Goal: Use online tool/utility: Utilize a website feature to perform a specific function

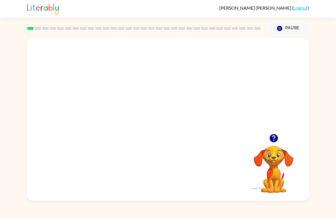
click at [104, 54] on video "Your browser must support playing .mp4 files to use Literably. Please try using…" at bounding box center [168, 86] width 282 height 97
click at [232, 77] on video "Your browser must support playing .mp4 files to use Literably. Please try using…" at bounding box center [168, 86] width 282 height 97
click at [237, 72] on video "Your browser must support playing .mp4 files to use Literably. Please try using…" at bounding box center [168, 86] width 282 height 97
click at [151, 89] on video "Your browser must support playing .mp4 files to use Literably. Please try using…" at bounding box center [168, 86] width 282 height 97
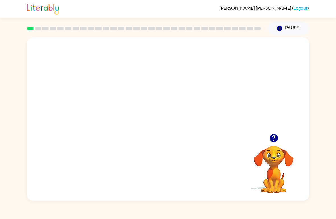
click at [154, 89] on video "Your browser must support playing .mp4 files to use Literably. Please try using…" at bounding box center [168, 86] width 282 height 97
click at [147, 90] on video "Your browser must support playing .mp4 files to use Literably. Please try using…" at bounding box center [168, 86] width 282 height 97
click at [274, 139] on icon "button" at bounding box center [273, 138] width 8 height 8
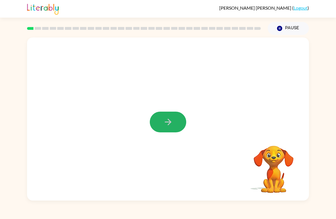
click at [171, 128] on button "button" at bounding box center [168, 122] width 36 height 21
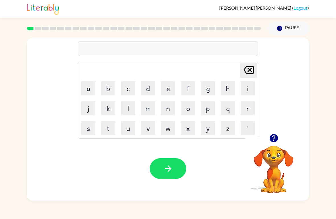
click at [109, 91] on button "b" at bounding box center [108, 88] width 14 height 14
click at [190, 107] on button "o" at bounding box center [188, 108] width 14 height 14
click at [247, 108] on button "r" at bounding box center [248, 108] width 14 height 14
click at [147, 88] on button "d" at bounding box center [148, 88] width 14 height 14
click at [168, 89] on button "e" at bounding box center [168, 88] width 14 height 14
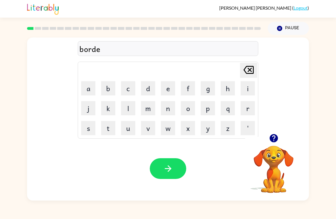
click at [247, 112] on button "r" at bounding box center [248, 108] width 14 height 14
click at [177, 168] on button "button" at bounding box center [168, 169] width 36 height 21
click at [275, 135] on icon "button" at bounding box center [274, 139] width 10 height 10
click at [126, 90] on button "c" at bounding box center [128, 88] width 14 height 14
click at [188, 111] on button "o" at bounding box center [188, 108] width 14 height 14
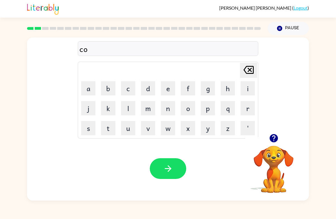
click at [129, 132] on button "u" at bounding box center [128, 128] width 14 height 14
click at [166, 109] on button "n" at bounding box center [168, 108] width 14 height 14
click at [111, 127] on button "t" at bounding box center [108, 128] width 14 height 14
click at [177, 162] on button "button" at bounding box center [168, 169] width 36 height 21
click at [272, 136] on icon "button" at bounding box center [273, 138] width 8 height 8
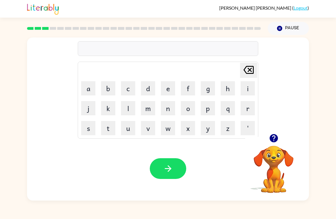
click at [127, 106] on button "l" at bounding box center [128, 108] width 14 height 14
click at [185, 108] on button "o" at bounding box center [188, 108] width 14 height 14
click at [129, 89] on button "c" at bounding box center [128, 88] width 14 height 14
click at [106, 111] on button "k" at bounding box center [108, 108] width 14 height 14
click at [87, 87] on button "a" at bounding box center [88, 88] width 14 height 14
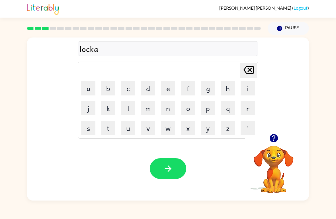
click at [105, 135] on button "t" at bounding box center [108, 128] width 14 height 14
click at [174, 92] on button "e" at bounding box center [168, 88] width 14 height 14
click at [172, 163] on button "button" at bounding box center [168, 169] width 36 height 21
click at [106, 132] on button "t" at bounding box center [108, 128] width 14 height 14
click at [171, 129] on button "w" at bounding box center [168, 128] width 14 height 14
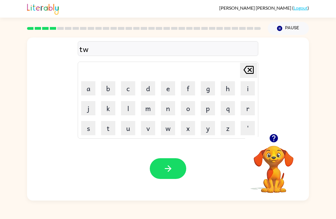
click at [247, 91] on button "i" at bounding box center [248, 88] width 14 height 14
click at [165, 110] on button "n" at bounding box center [168, 108] width 14 height 14
click at [170, 169] on icon "button" at bounding box center [168, 169] width 7 height 7
click at [170, 110] on button "n" at bounding box center [168, 108] width 14 height 14
click at [165, 85] on button "e" at bounding box center [168, 88] width 14 height 14
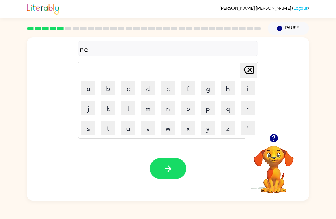
click at [249, 110] on button "r" at bounding box center [248, 108] width 14 height 14
click at [170, 94] on button "e" at bounding box center [168, 88] width 14 height 14
click at [124, 111] on button "l" at bounding box center [128, 108] width 14 height 14
click at [210, 122] on button "y" at bounding box center [208, 128] width 14 height 14
click at [175, 177] on button "button" at bounding box center [168, 169] width 36 height 21
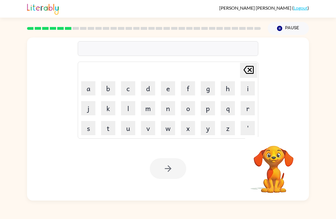
click at [109, 87] on button "b" at bounding box center [108, 88] width 14 height 14
click at [168, 90] on button "e" at bounding box center [168, 88] width 14 height 14
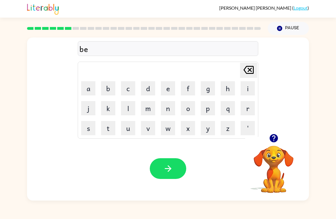
click at [230, 90] on button "h" at bounding box center [228, 88] width 14 height 14
click at [248, 90] on button "i" at bounding box center [248, 88] width 14 height 14
click at [167, 108] on button "n" at bounding box center [168, 108] width 14 height 14
click at [254, 73] on icon at bounding box center [248, 70] width 10 height 8
click at [167, 87] on button "e" at bounding box center [168, 88] width 14 height 14
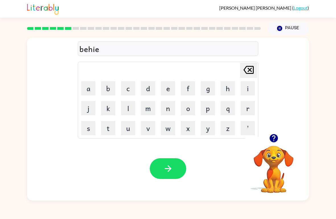
click at [251, 70] on icon "[PERSON_NAME] last character input" at bounding box center [249, 70] width 14 height 14
click at [168, 112] on button "n" at bounding box center [168, 108] width 14 height 14
click at [149, 87] on button "d" at bounding box center [148, 88] width 14 height 14
click at [178, 175] on button "button" at bounding box center [168, 169] width 36 height 21
click at [276, 142] on icon "button" at bounding box center [274, 139] width 10 height 10
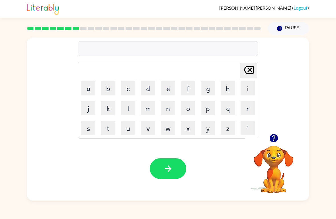
click at [107, 131] on button "t" at bounding box center [108, 128] width 14 height 14
click at [248, 110] on button "r" at bounding box center [248, 108] width 14 height 14
click at [245, 89] on button "i" at bounding box center [248, 88] width 14 height 14
click at [110, 109] on button "k" at bounding box center [108, 108] width 14 height 14
click at [127, 110] on button "l" at bounding box center [128, 108] width 14 height 14
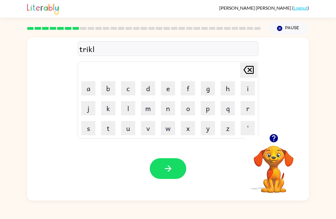
click at [171, 89] on button "e" at bounding box center [168, 88] width 14 height 14
click at [177, 171] on button "button" at bounding box center [168, 169] width 36 height 21
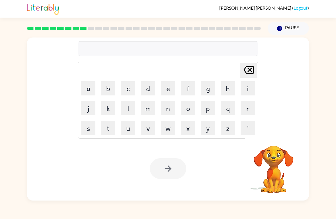
click at [168, 131] on button "w" at bounding box center [168, 128] width 14 height 14
click at [248, 74] on icon at bounding box center [248, 70] width 10 height 8
click at [169, 111] on button "n" at bounding box center [168, 108] width 14 height 14
click at [251, 68] on icon "[PERSON_NAME] last character input" at bounding box center [249, 70] width 14 height 14
click at [150, 106] on button "m" at bounding box center [148, 108] width 14 height 14
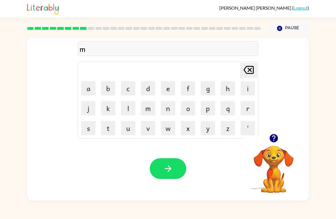
click at [248, 85] on button "i" at bounding box center [248, 88] width 14 height 14
click at [248, 112] on button "r" at bounding box center [248, 108] width 14 height 14
click at [85, 89] on button "a" at bounding box center [88, 88] width 14 height 14
click at [131, 92] on button "c" at bounding box center [128, 88] width 14 height 14
click at [128, 110] on button "l" at bounding box center [128, 108] width 14 height 14
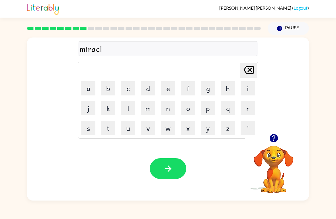
click at [170, 89] on button "e" at bounding box center [168, 88] width 14 height 14
click at [171, 172] on icon "button" at bounding box center [168, 169] width 10 height 10
click at [272, 137] on icon "button" at bounding box center [274, 139] width 10 height 10
click at [165, 111] on button "n" at bounding box center [168, 108] width 14 height 14
click at [249, 87] on button "i" at bounding box center [248, 88] width 14 height 14
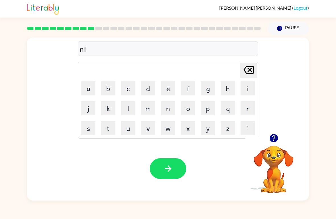
click at [151, 108] on button "m" at bounding box center [148, 108] width 14 height 14
click at [105, 91] on button "b" at bounding box center [108, 88] width 14 height 14
click at [128, 108] on button "l" at bounding box center [128, 108] width 14 height 14
click at [171, 92] on button "e" at bounding box center [168, 88] width 14 height 14
click at [164, 186] on div "Your browser must support playing .mp4 files to use Literably. Please try using…" at bounding box center [168, 169] width 282 height 64
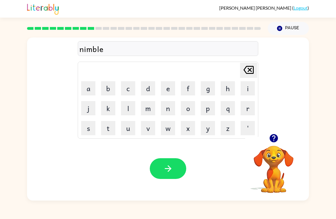
click at [162, 163] on button "button" at bounding box center [168, 169] width 36 height 21
click at [128, 129] on button "u" at bounding box center [128, 128] width 14 height 14
click at [170, 109] on button "n" at bounding box center [168, 108] width 14 height 14
click at [189, 89] on button "f" at bounding box center [188, 88] width 14 height 14
click at [190, 105] on button "o" at bounding box center [188, 108] width 14 height 14
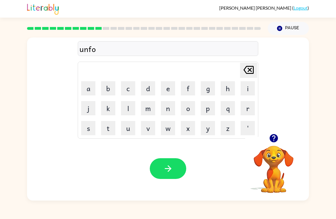
click at [126, 107] on button "l" at bounding box center [128, 108] width 14 height 14
click at [145, 88] on button "d" at bounding box center [148, 88] width 14 height 14
click at [174, 170] on button "button" at bounding box center [168, 169] width 36 height 21
click at [146, 130] on button "v" at bounding box center [148, 128] width 14 height 14
click at [184, 108] on button "o" at bounding box center [188, 108] width 14 height 14
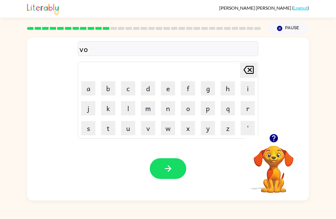
click at [106, 129] on button "t" at bounding box center [108, 128] width 14 height 14
click at [170, 89] on button "e" at bounding box center [168, 88] width 14 height 14
click at [172, 172] on icon "button" at bounding box center [168, 169] width 10 height 10
click at [106, 88] on button "b" at bounding box center [108, 88] width 14 height 14
click at [163, 91] on button "e" at bounding box center [168, 88] width 14 height 14
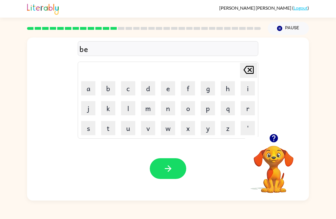
click at [150, 93] on button "d" at bounding box center [148, 88] width 14 height 14
click at [110, 133] on button "t" at bounding box center [108, 128] width 14 height 14
click at [246, 91] on button "i" at bounding box center [248, 88] width 14 height 14
click at [149, 107] on button "m" at bounding box center [148, 108] width 14 height 14
click at [171, 83] on button "e" at bounding box center [168, 88] width 14 height 14
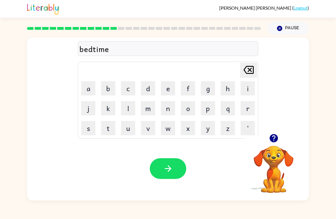
click at [171, 171] on icon "button" at bounding box center [168, 169] width 10 height 10
click at [188, 85] on button "f" at bounding box center [188, 88] width 14 height 14
click at [248, 89] on button "i" at bounding box center [248, 88] width 14 height 14
click at [109, 131] on button "t" at bounding box center [108, 128] width 14 height 14
click at [113, 130] on button "t" at bounding box center [108, 128] width 14 height 14
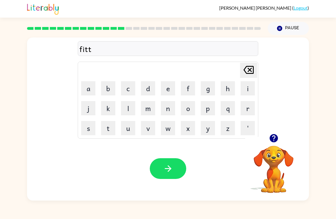
click at [248, 90] on button "i" at bounding box center [248, 88] width 14 height 14
click at [147, 109] on button "m" at bounding box center [148, 108] width 14 height 14
click at [167, 92] on button "e" at bounding box center [168, 88] width 14 height 14
click at [173, 165] on icon "button" at bounding box center [168, 169] width 10 height 10
click at [145, 93] on button "d" at bounding box center [148, 88] width 14 height 14
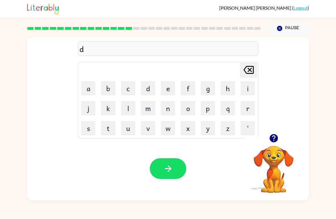
click at [167, 93] on button "e" at bounding box center [168, 88] width 14 height 14
click at [132, 112] on button "l" at bounding box center [128, 108] width 14 height 14
click at [168, 91] on button "e" at bounding box center [168, 88] width 14 height 14
click at [206, 130] on button "y" at bounding box center [208, 128] width 14 height 14
click at [163, 165] on button "button" at bounding box center [168, 169] width 36 height 21
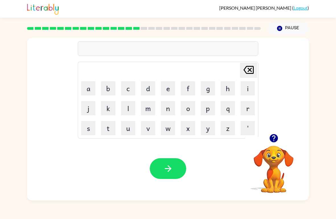
click at [276, 137] on icon "button" at bounding box center [273, 138] width 8 height 8
click at [108, 126] on button "t" at bounding box center [108, 128] width 14 height 14
click at [167, 89] on button "e" at bounding box center [168, 88] width 14 height 14
click at [248, 109] on button "r" at bounding box center [248, 108] width 14 height 14
click at [149, 108] on button "m" at bounding box center [148, 108] width 14 height 14
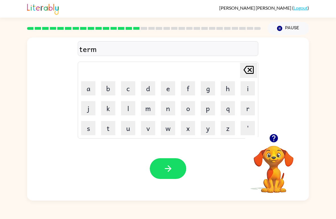
click at [170, 172] on icon "button" at bounding box center [168, 169] width 10 height 10
click at [82, 124] on button "s" at bounding box center [88, 128] width 14 height 14
click at [169, 94] on button "e" at bounding box center [168, 88] width 14 height 14
click at [108, 133] on button "t" at bounding box center [108, 128] width 14 height 14
click at [158, 171] on button "button" at bounding box center [168, 169] width 36 height 21
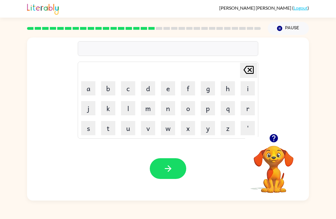
click at [275, 138] on icon "button" at bounding box center [274, 139] width 10 height 10
click at [208, 109] on button "p" at bounding box center [208, 108] width 14 height 14
click at [251, 111] on button "r" at bounding box center [248, 108] width 14 height 14
click at [168, 91] on button "e" at bounding box center [168, 88] width 14 height 14
click at [150, 111] on button "m" at bounding box center [148, 108] width 14 height 14
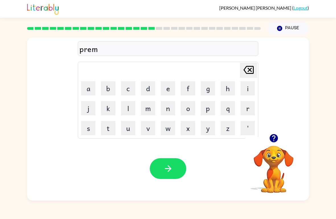
click at [246, 88] on button "i" at bounding box center [248, 88] width 14 height 14
click at [167, 108] on button "n" at bounding box center [168, 108] width 14 height 14
click at [208, 90] on button "g" at bounding box center [208, 88] width 14 height 14
click at [178, 171] on button "button" at bounding box center [168, 169] width 36 height 21
click at [212, 107] on button "p" at bounding box center [208, 108] width 14 height 14
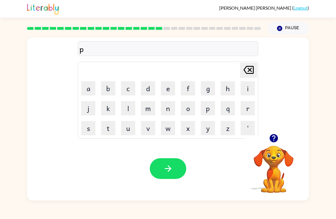
click at [128, 110] on button "l" at bounding box center [128, 108] width 14 height 14
click at [91, 91] on button "a" at bounding box center [88, 88] width 14 height 14
click at [86, 129] on button "s" at bounding box center [88, 128] width 14 height 14
click at [108, 131] on button "t" at bounding box center [108, 128] width 14 height 14
click at [251, 95] on button "i" at bounding box center [248, 88] width 14 height 14
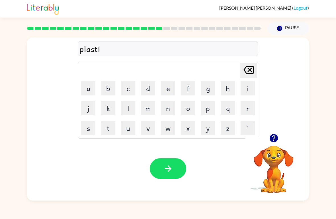
click at [126, 89] on button "c" at bounding box center [128, 88] width 14 height 14
click at [176, 170] on button "button" at bounding box center [168, 169] width 36 height 21
click at [149, 87] on button "d" at bounding box center [148, 88] width 14 height 14
click at [249, 91] on button "i" at bounding box center [248, 88] width 14 height 14
click at [89, 129] on button "s" at bounding box center [88, 128] width 14 height 14
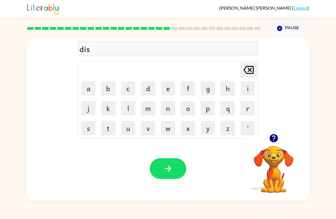
click at [210, 108] on button "p" at bounding box center [208, 108] width 14 height 14
click at [128, 107] on button "l" at bounding box center [128, 108] width 14 height 14
click at [89, 94] on button "a" at bounding box center [88, 88] width 14 height 14
click at [208, 129] on button "y" at bounding box center [208, 128] width 14 height 14
click at [167, 174] on button "button" at bounding box center [168, 169] width 36 height 21
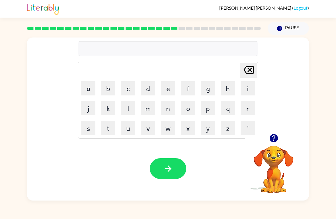
click at [144, 90] on button "d" at bounding box center [148, 88] width 14 height 14
click at [124, 129] on button "u" at bounding box center [128, 128] width 14 height 14
click at [85, 127] on button "s" at bounding box center [88, 128] width 14 height 14
click at [106, 131] on button "t" at bounding box center [108, 128] width 14 height 14
click at [166, 91] on button "e" at bounding box center [168, 88] width 14 height 14
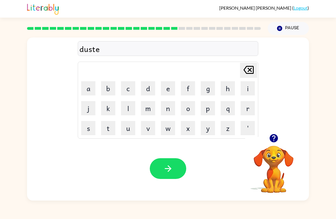
click at [108, 134] on button "t" at bounding box center [108, 128] width 14 height 14
click at [155, 160] on button "button" at bounding box center [168, 169] width 36 height 21
click at [87, 132] on button "s" at bounding box center [88, 128] width 14 height 14
click at [167, 87] on button "e" at bounding box center [168, 88] width 14 height 14
click at [169, 112] on button "n" at bounding box center [168, 108] width 14 height 14
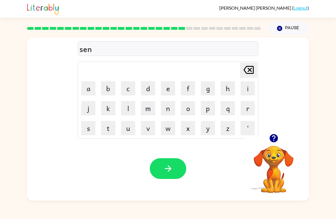
click at [108, 129] on button "t" at bounding box center [108, 128] width 14 height 14
click at [169, 86] on button "e" at bounding box center [168, 88] width 14 height 14
click at [211, 108] on button "p" at bounding box center [208, 108] width 14 height 14
click at [247, 91] on button "i" at bounding box center [248, 88] width 14 height 14
click at [167, 89] on button "e" at bounding box center [168, 88] width 14 height 14
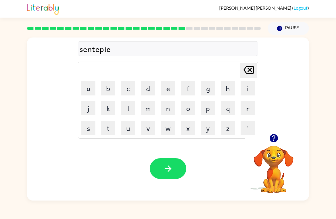
click at [172, 174] on icon "button" at bounding box center [168, 169] width 10 height 10
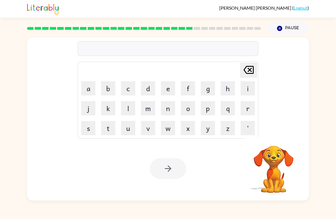
click at [248, 110] on button "r" at bounding box center [248, 108] width 14 height 14
click at [90, 93] on button "a" at bounding box center [88, 88] width 14 height 14
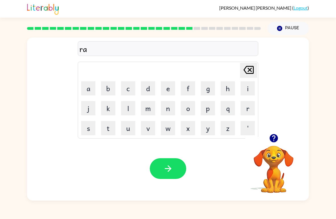
click at [248, 92] on button "i" at bounding box center [248, 88] width 14 height 14
click at [169, 111] on button "n" at bounding box center [168, 108] width 14 height 14
click at [128, 94] on button "c" at bounding box center [128, 88] width 14 height 14
click at [186, 111] on button "o" at bounding box center [188, 108] width 14 height 14
click at [85, 91] on button "a" at bounding box center [88, 88] width 14 height 14
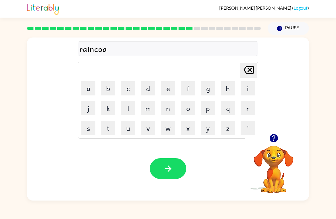
click at [104, 135] on button "t" at bounding box center [108, 128] width 14 height 14
click at [164, 91] on button "e" at bounding box center [168, 88] width 14 height 14
click at [179, 170] on button "button" at bounding box center [168, 169] width 36 height 21
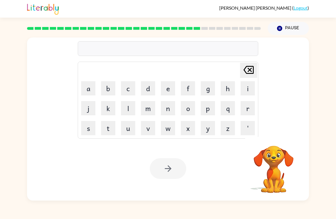
click at [148, 111] on button "m" at bounding box center [148, 108] width 14 height 14
click at [89, 89] on button "a" at bounding box center [88, 88] width 14 height 14
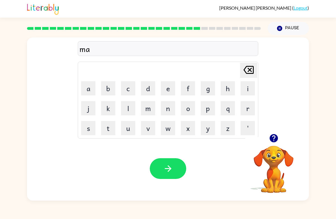
click at [251, 109] on button "r" at bounding box center [248, 108] width 14 height 14
click at [104, 110] on button "k" at bounding box center [108, 108] width 14 height 14
click at [168, 92] on button "e" at bounding box center [168, 88] width 14 height 14
click at [247, 110] on button "r" at bounding box center [248, 108] width 14 height 14
click at [173, 164] on button "button" at bounding box center [168, 169] width 36 height 21
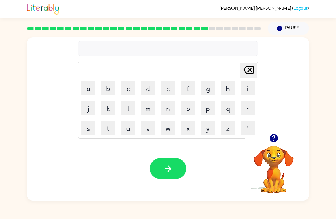
click at [88, 89] on button "a" at bounding box center [88, 88] width 14 height 14
click at [147, 131] on button "v" at bounding box center [148, 128] width 14 height 14
click at [88, 89] on button "a" at bounding box center [88, 88] width 14 height 14
click at [169, 112] on button "n" at bounding box center [168, 108] width 14 height 14
click at [89, 131] on button "s" at bounding box center [88, 128] width 14 height 14
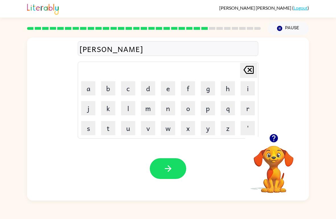
click at [241, 89] on button "i" at bounding box center [248, 88] width 14 height 14
click at [167, 112] on button "n" at bounding box center [168, 108] width 14 height 14
click at [209, 89] on button "g" at bounding box center [208, 88] width 14 height 14
click at [173, 164] on icon "button" at bounding box center [168, 169] width 10 height 10
click at [205, 87] on button "g" at bounding box center [208, 88] width 14 height 14
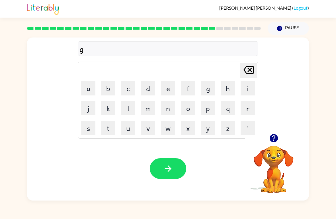
click at [186, 111] on button "o" at bounding box center [188, 108] width 14 height 14
click at [107, 90] on button "b" at bounding box center [108, 88] width 14 height 14
click at [126, 111] on button "l" at bounding box center [128, 108] width 14 height 14
click at [245, 91] on button "i" at bounding box center [248, 88] width 14 height 14
click at [170, 110] on button "n" at bounding box center [168, 108] width 14 height 14
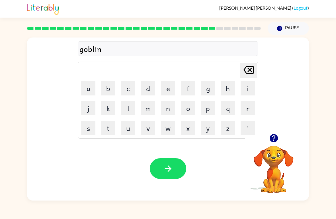
click at [167, 158] on div "Your browser must support playing .mp4 files to use Literably. Please try using…" at bounding box center [168, 169] width 282 height 64
click at [170, 169] on icon "button" at bounding box center [168, 169] width 7 height 7
click at [207, 92] on button "g" at bounding box center [208, 88] width 14 height 14
click at [184, 109] on button "o" at bounding box center [188, 108] width 14 height 14
click at [148, 130] on button "v" at bounding box center [148, 128] width 14 height 14
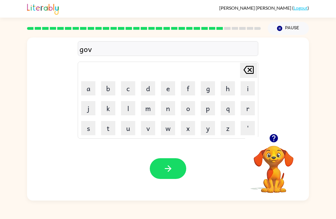
click at [112, 89] on button "b" at bounding box center [108, 88] width 14 height 14
click at [247, 71] on icon "[PERSON_NAME] last character input" at bounding box center [249, 70] width 14 height 14
click at [169, 93] on button "e" at bounding box center [168, 88] width 14 height 14
click at [249, 110] on button "r" at bounding box center [248, 108] width 14 height 14
click at [149, 108] on button "m" at bounding box center [148, 108] width 14 height 14
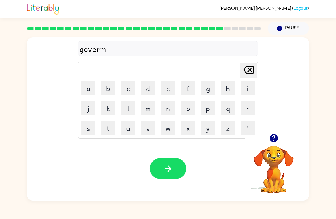
click at [109, 95] on button "b" at bounding box center [108, 88] width 14 height 14
click at [247, 74] on icon at bounding box center [248, 70] width 10 height 8
click at [168, 91] on button "e" at bounding box center [168, 88] width 14 height 14
click at [170, 110] on button "n" at bounding box center [168, 108] width 14 height 14
click at [104, 128] on button "t" at bounding box center [108, 128] width 14 height 14
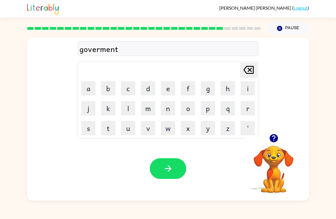
click at [170, 171] on icon "button" at bounding box center [168, 169] width 10 height 10
click at [84, 130] on button "s" at bounding box center [88, 128] width 14 height 14
click at [107, 126] on button "t" at bounding box center [108, 128] width 14 height 14
click at [248, 111] on button "r" at bounding box center [248, 108] width 14 height 14
click at [86, 95] on button "a" at bounding box center [88, 88] width 14 height 14
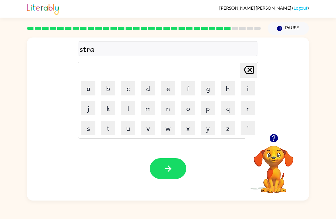
click at [247, 89] on button "i" at bounding box center [248, 88] width 14 height 14
click at [169, 109] on button "n" at bounding box center [168, 108] width 14 height 14
click at [172, 167] on icon "button" at bounding box center [168, 169] width 10 height 10
click at [84, 129] on button "s" at bounding box center [88, 128] width 14 height 14
click at [229, 90] on button "h" at bounding box center [228, 88] width 14 height 14
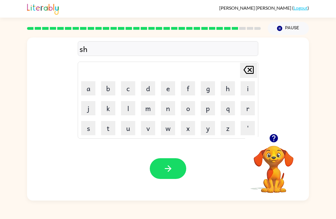
click at [93, 91] on button "a" at bounding box center [88, 88] width 14 height 14
click at [107, 109] on button "k" at bounding box center [108, 108] width 14 height 14
click at [168, 86] on button "e" at bounding box center [168, 88] width 14 height 14
click at [173, 172] on button "button" at bounding box center [168, 169] width 36 height 21
click at [186, 132] on button "x" at bounding box center [188, 128] width 14 height 14
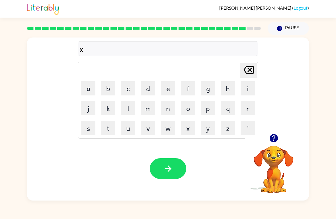
click at [162, 87] on button "e" at bounding box center [168, 88] width 14 height 14
click at [251, 73] on icon "[PERSON_NAME] last character input" at bounding box center [249, 70] width 14 height 14
click at [250, 73] on icon "[PERSON_NAME] last character input" at bounding box center [249, 70] width 14 height 14
click at [159, 83] on td "e" at bounding box center [167, 88] width 19 height 19
click at [174, 82] on button "e" at bounding box center [168, 88] width 14 height 14
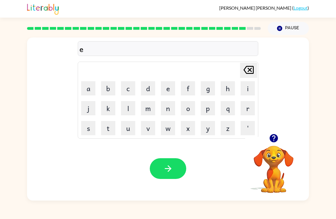
click at [189, 130] on button "x" at bounding box center [188, 128] width 14 height 14
click at [169, 91] on button "e" at bounding box center [168, 88] width 14 height 14
click at [129, 108] on button "l" at bounding box center [128, 108] width 14 height 14
click at [167, 89] on button "e" at bounding box center [168, 88] width 14 height 14
click at [167, 112] on button "n" at bounding box center [168, 108] width 14 height 14
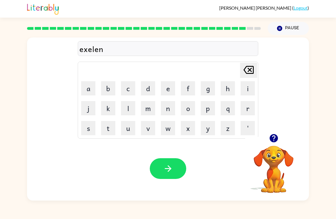
click at [110, 129] on button "t" at bounding box center [108, 128] width 14 height 14
click at [172, 167] on icon "button" at bounding box center [168, 169] width 10 height 10
click at [277, 141] on icon "button" at bounding box center [274, 139] width 10 height 10
click at [89, 111] on button "j" at bounding box center [88, 108] width 14 height 14
click at [105, 89] on button "b" at bounding box center [108, 88] width 14 height 14
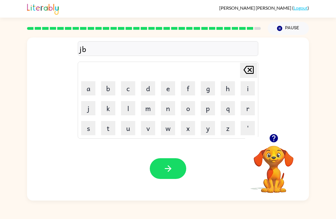
click at [247, 68] on icon "[PERSON_NAME] last character input" at bounding box center [249, 70] width 14 height 14
click at [187, 110] on button "o" at bounding box center [188, 108] width 14 height 14
click at [104, 89] on button "b" at bounding box center [108, 88] width 14 height 14
click at [108, 89] on button "b" at bounding box center [108, 88] width 14 height 14
click at [251, 109] on button "r" at bounding box center [248, 108] width 14 height 14
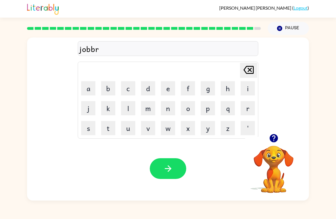
click at [84, 89] on button "a" at bounding box center [88, 88] width 14 height 14
click at [110, 109] on button "k" at bounding box center [108, 108] width 14 height 14
click at [170, 87] on button "e" at bounding box center [168, 88] width 14 height 14
click at [249, 107] on button "r" at bounding box center [248, 108] width 14 height 14
click at [181, 167] on button "button" at bounding box center [168, 169] width 36 height 21
